Goal: Transaction & Acquisition: Purchase product/service

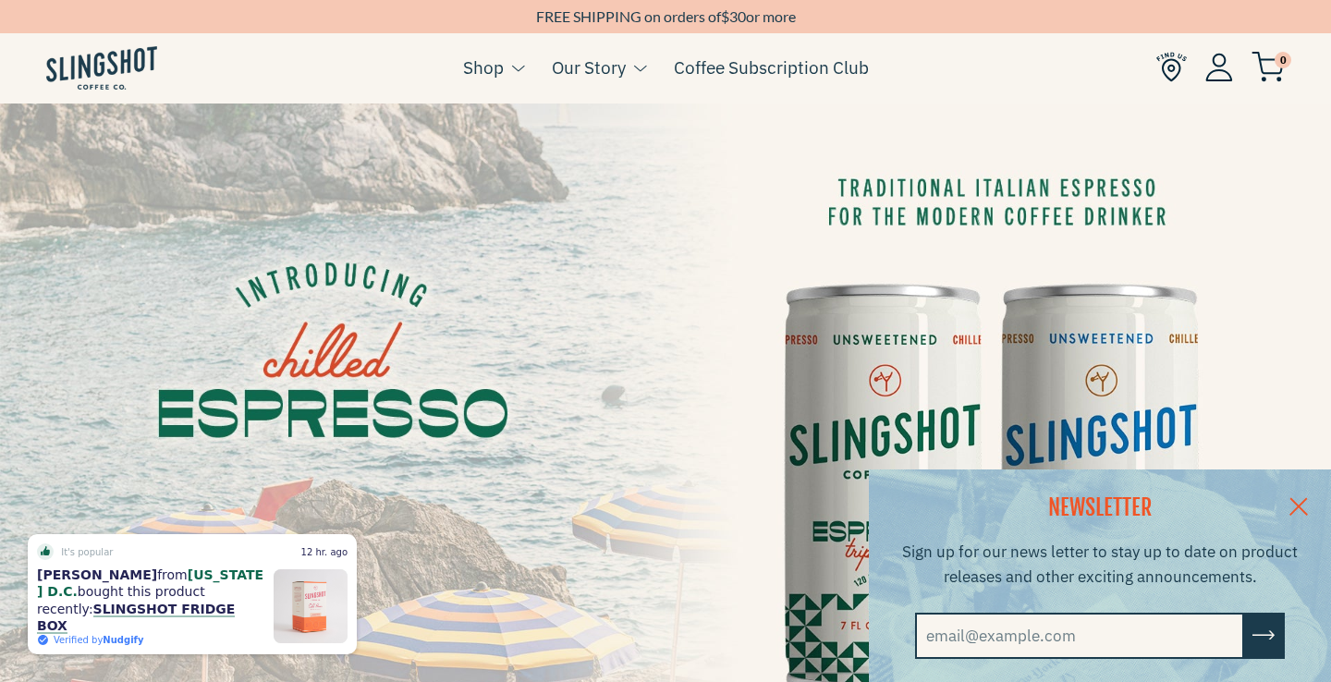
click at [754, 109] on img at bounding box center [665, 477] width 1331 height 748
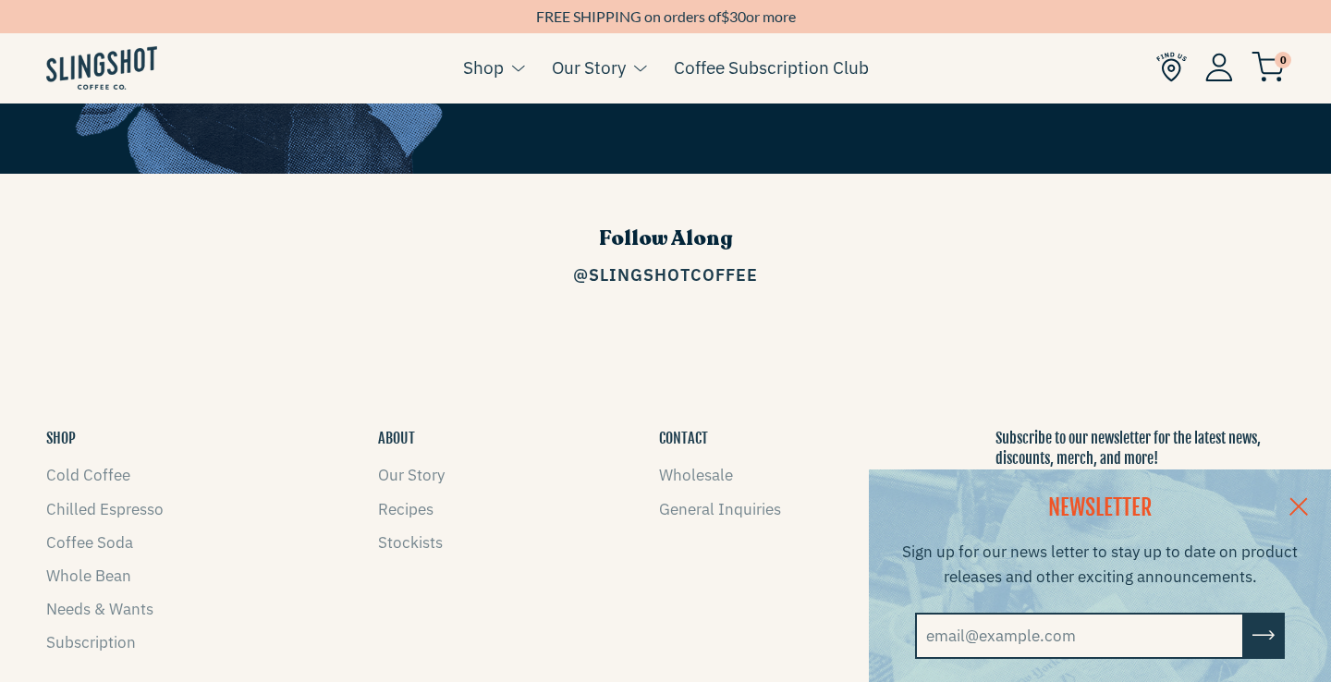
scroll to position [2742, 0]
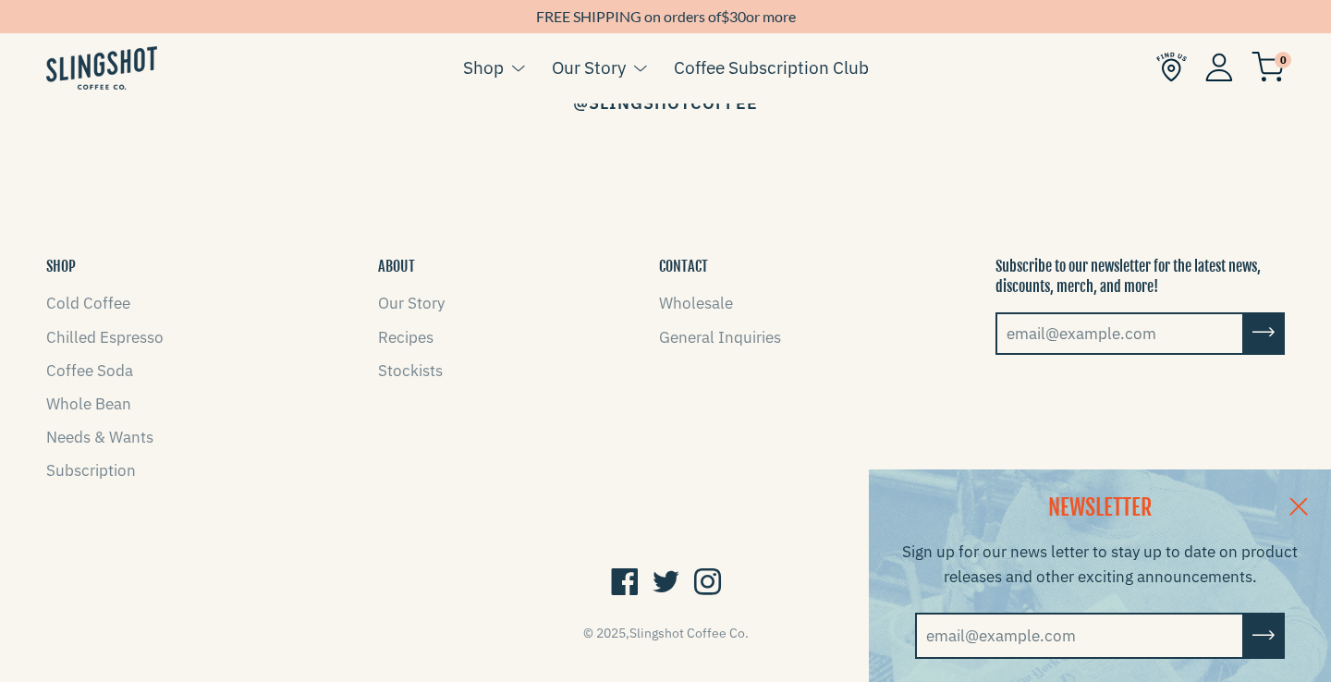
click at [1301, 512] on link at bounding box center [1298, 504] width 65 height 71
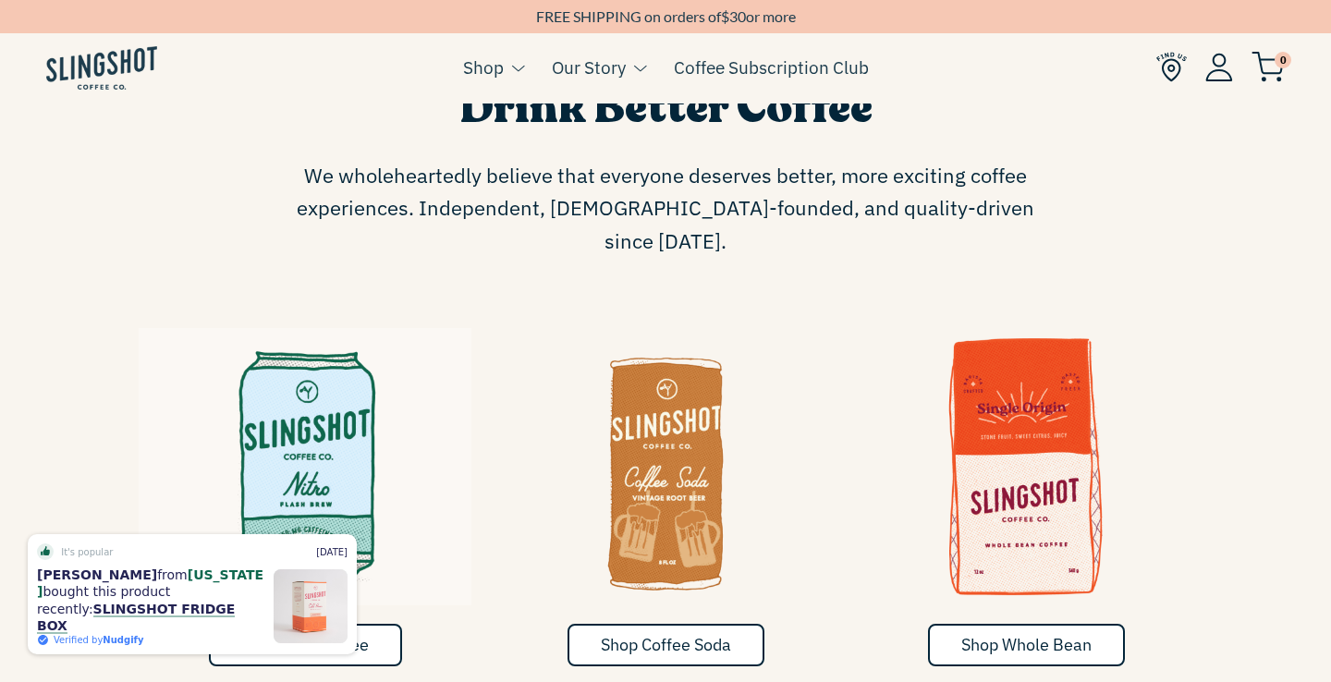
scroll to position [1053, 0]
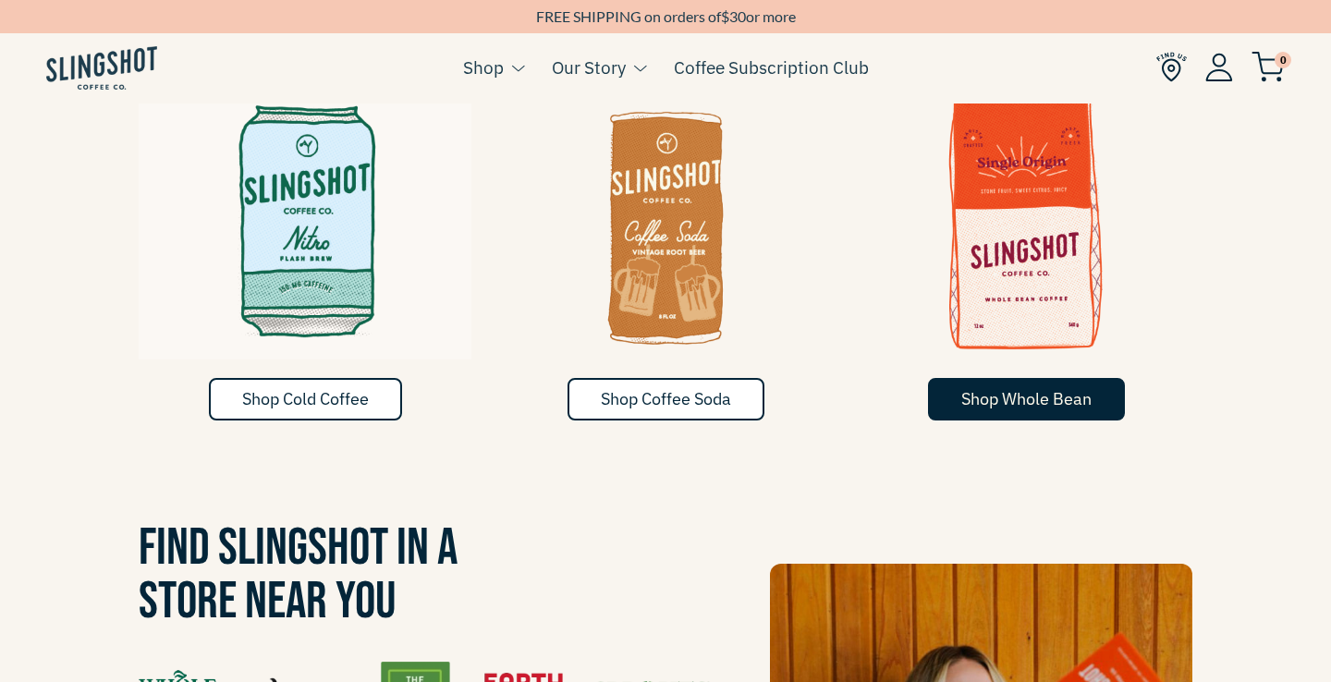
click at [968, 388] on span "Shop Whole Bean" at bounding box center [1026, 398] width 130 height 21
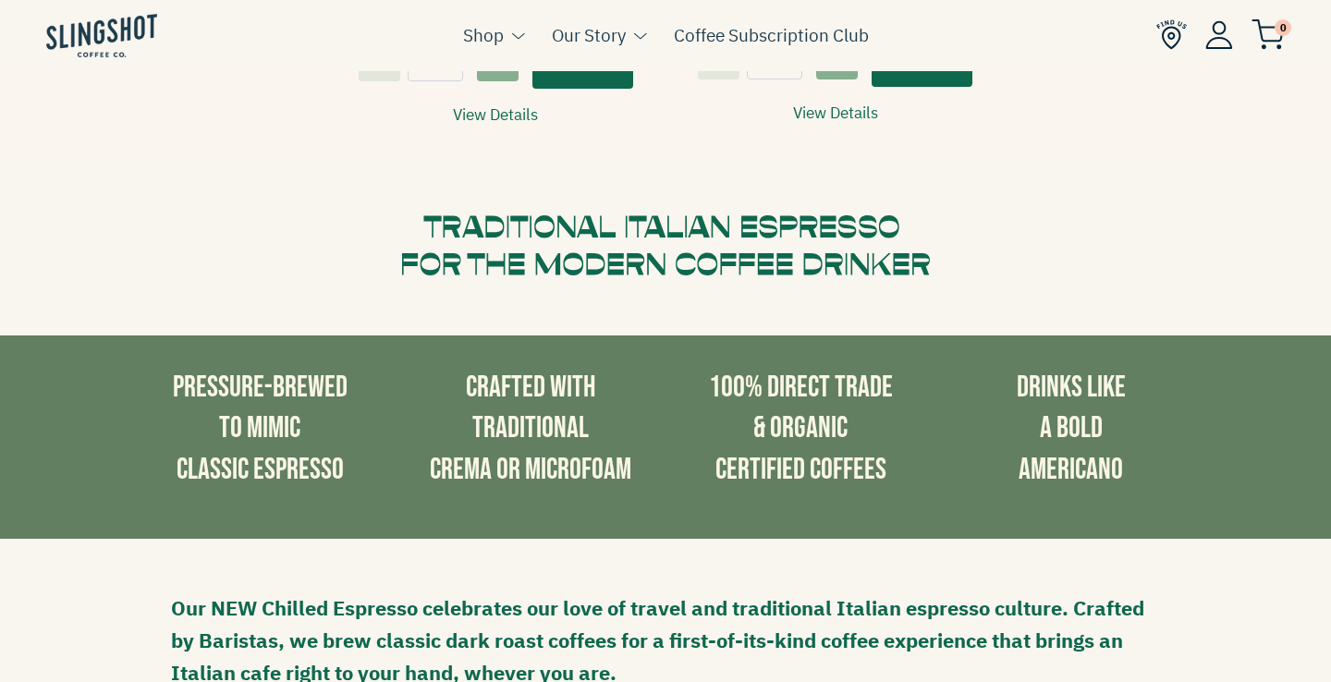
scroll to position [1116, 0]
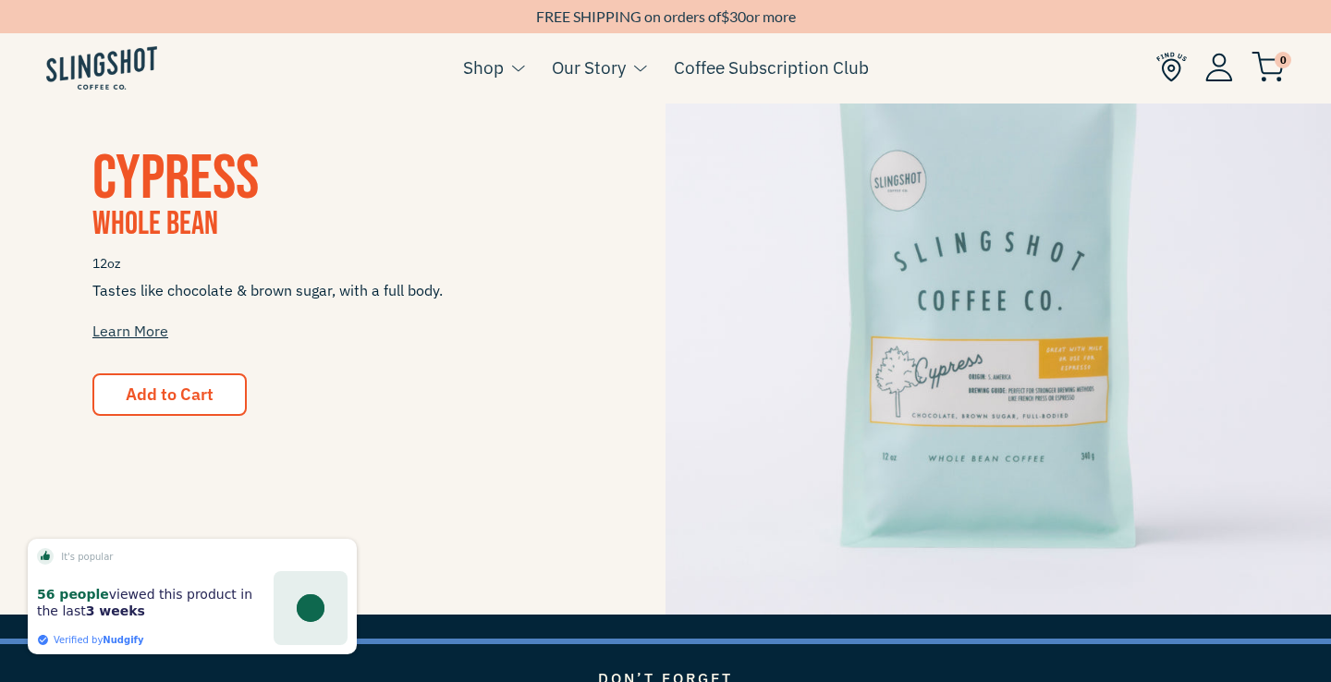
scroll to position [1791, 0]
